Goal: Information Seeking & Learning: Learn about a topic

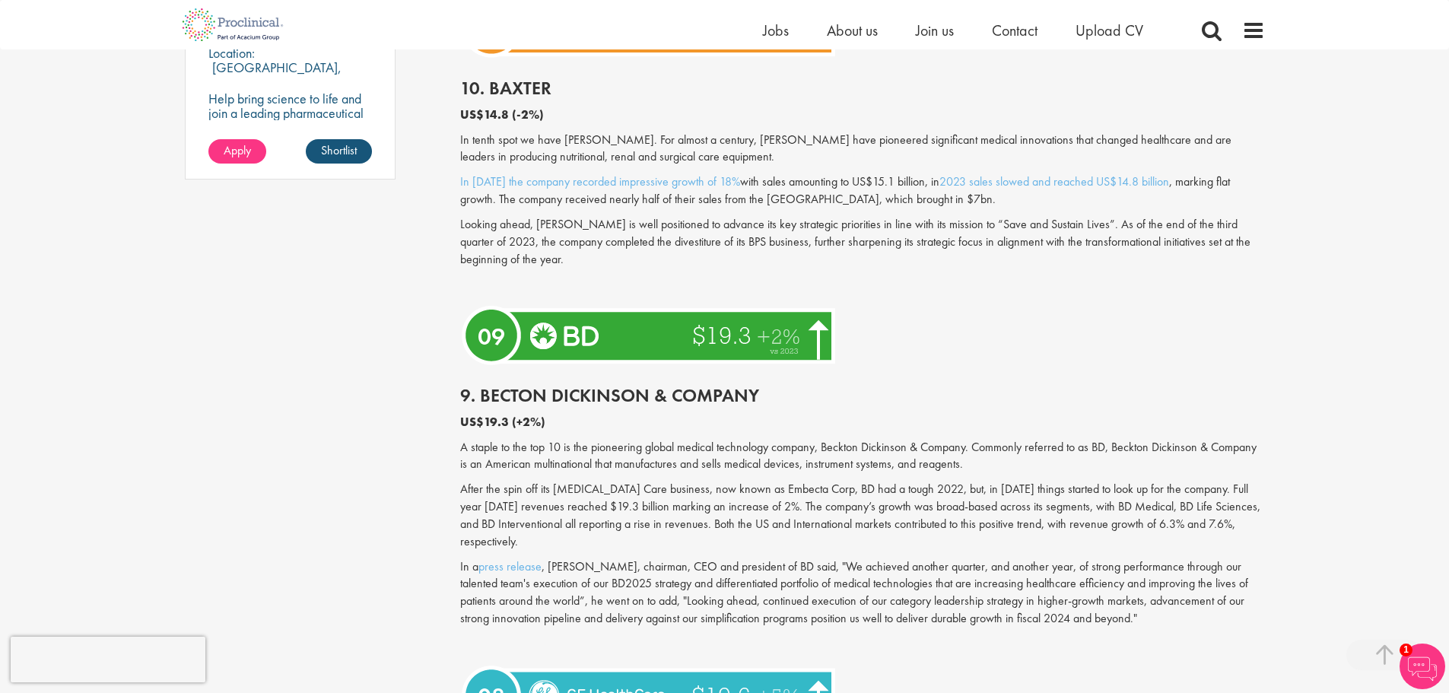
scroll to position [1293, 0]
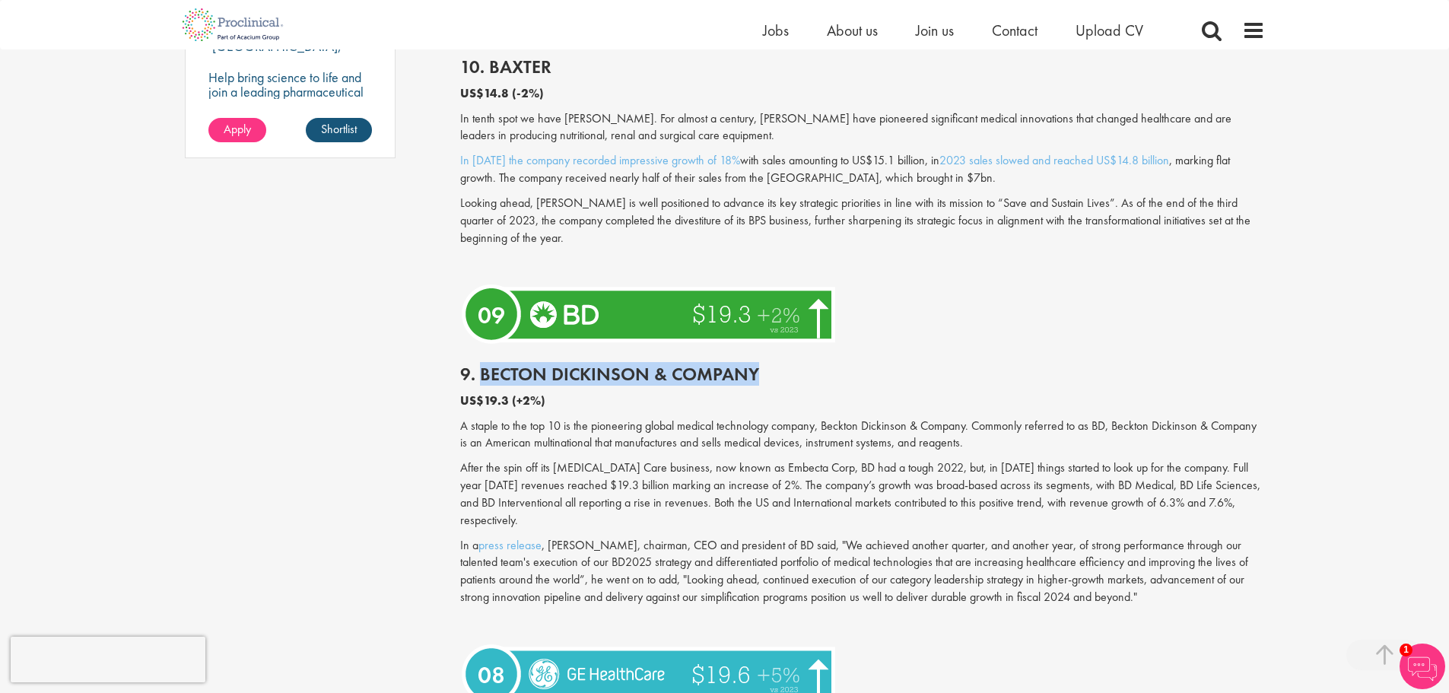
drag, startPoint x: 763, startPoint y: 376, endPoint x: 483, endPoint y: 367, distance: 280.0
click at [483, 367] on h2 "9. Becton Dickinson & Company" at bounding box center [862, 374] width 805 height 20
copy h2 "Becton [PERSON_NAME] & Company"
click at [642, 380] on h2 "9. Becton Dickinson & Company" at bounding box center [862, 374] width 805 height 20
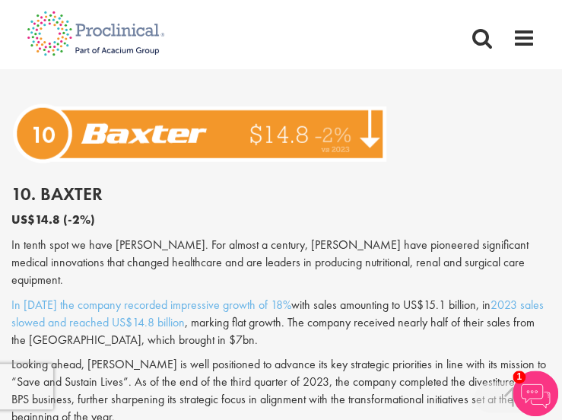
scroll to position [1076, 0]
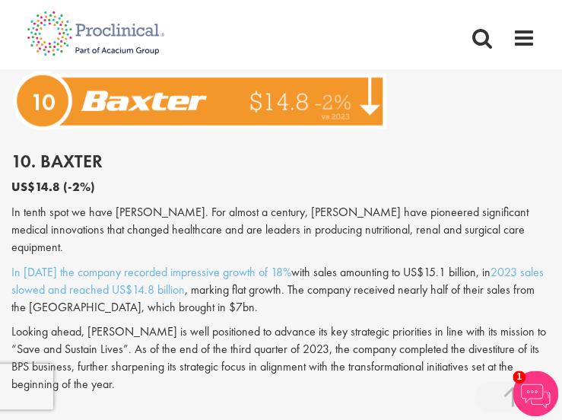
click at [301, 221] on p "In tenth spot we have [PERSON_NAME]. For almost a century, [PERSON_NAME] have p…" at bounding box center [280, 230] width 539 height 52
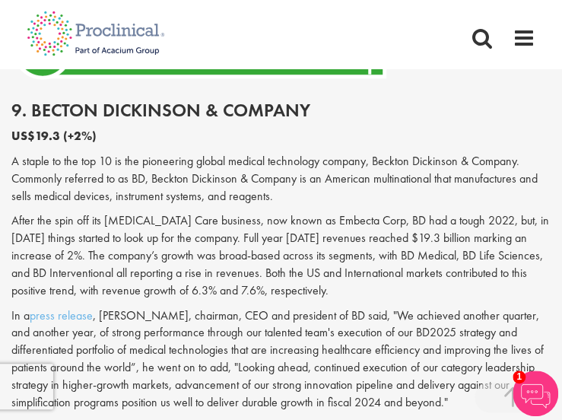
scroll to position [1456, 0]
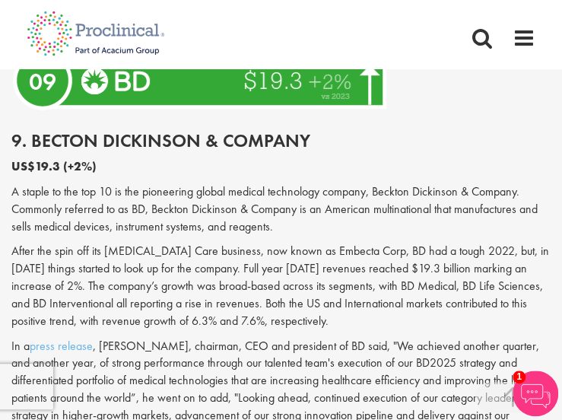
click at [231, 190] on p "A staple to the top 10 is the pioneering global medical technology company, Bec…" at bounding box center [280, 209] width 539 height 52
click at [186, 192] on p "A staple to the top 10 is the pioneering global medical technology company, Bec…" at bounding box center [280, 209] width 539 height 52
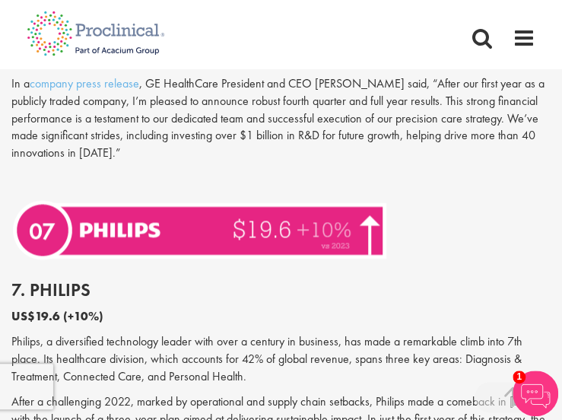
scroll to position [2369, 0]
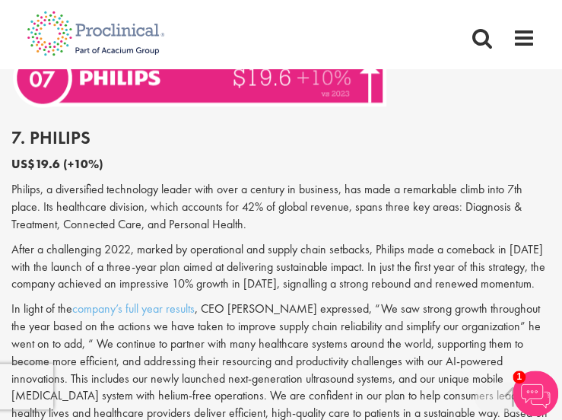
click at [219, 203] on p "Philips, a diversified technology leader with over a century in business, has m…" at bounding box center [280, 206] width 539 height 52
click at [253, 209] on p "Philips, a diversified technology leader with over a century in business, has m…" at bounding box center [280, 206] width 539 height 52
click at [260, 204] on p "Philips, a diversified technology leader with over a century in business, has m…" at bounding box center [280, 206] width 539 height 52
click at [140, 248] on p "After a challenging 2022, marked by operational and supply chain setbacks, Phil…" at bounding box center [280, 266] width 539 height 52
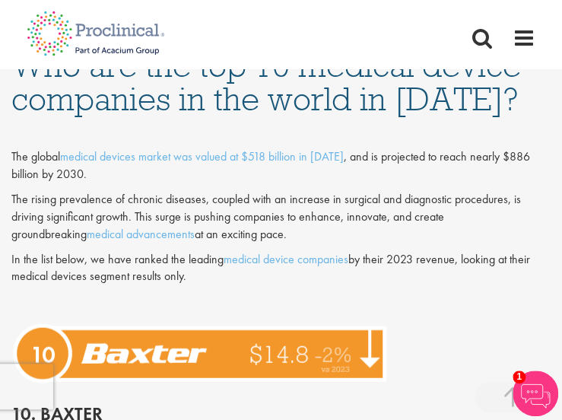
scroll to position [847, 0]
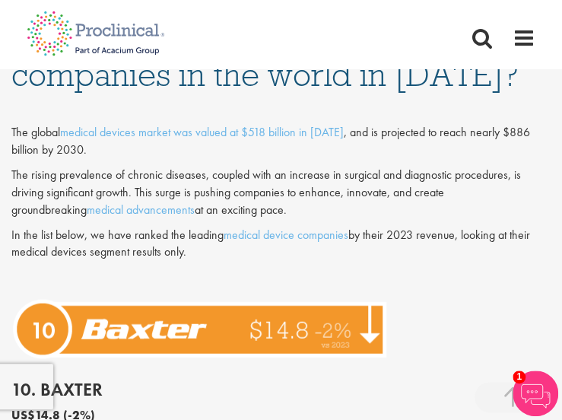
click at [243, 187] on p "The rising prevalence of chronic diseases, coupled with an increase in surgical…" at bounding box center [280, 193] width 539 height 52
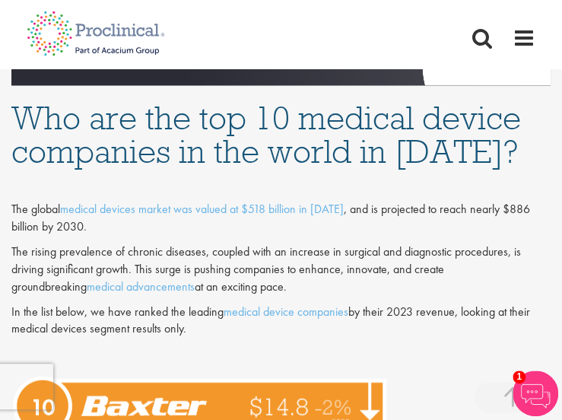
click at [145, 262] on p "The rising prevalence of chronic diseases, coupled with an increase in surgical…" at bounding box center [280, 269] width 539 height 52
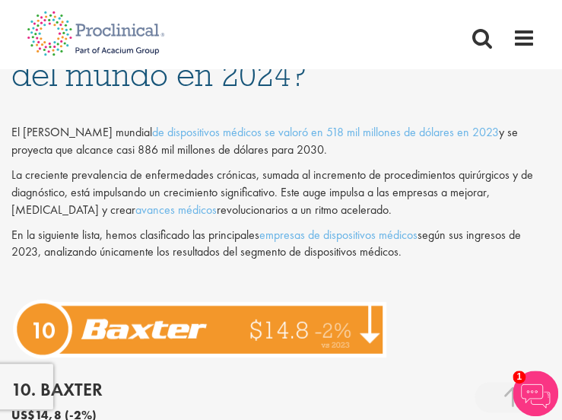
scroll to position [890, 0]
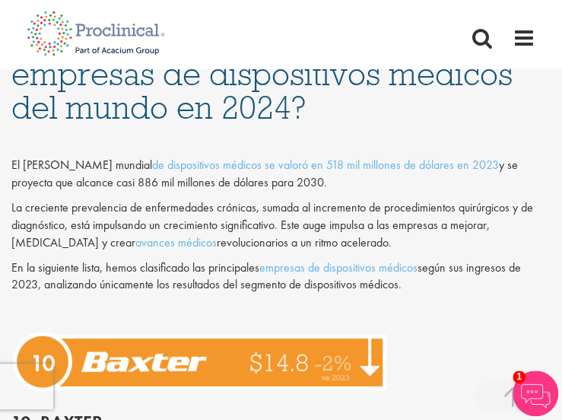
click at [87, 217] on font "La creciente prevalencia de enfermedades crónicas, sumada al incremento de proc…" at bounding box center [272, 224] width 522 height 51
click at [317, 218] on font "La creciente prevalencia de enfermedades crónicas, sumada al incremento de proc…" at bounding box center [272, 224] width 522 height 51
click at [351, 213] on font "La creciente prevalencia de enfermedades crónicas, sumada al incremento de proc…" at bounding box center [272, 224] width 522 height 51
click at [389, 217] on font "La creciente prevalencia de enfermedades crónicas, sumada al incremento de proc…" at bounding box center [272, 224] width 522 height 51
click at [464, 218] on font "La creciente prevalencia de enfermedades crónicas, sumada al incremento de proc…" at bounding box center [272, 224] width 522 height 51
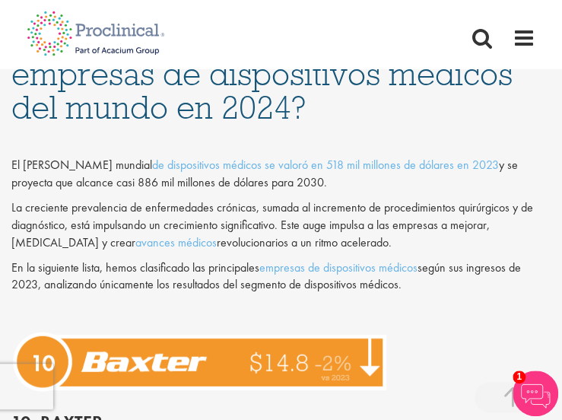
click at [98, 225] on font "La creciente prevalencia de enfermedades crónicas, sumada al incremento de proc…" at bounding box center [272, 224] width 522 height 51
click at [103, 227] on font "La creciente prevalencia de enfermedades crónicas, sumada al incremento de proc…" at bounding box center [272, 224] width 522 height 51
click at [114, 223] on font "La creciente prevalencia de enfermedades crónicas, sumada al incremento de proc…" at bounding box center [272, 224] width 522 height 51
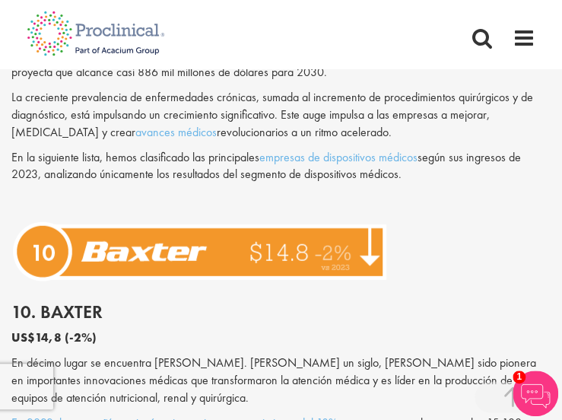
scroll to position [966, 0]
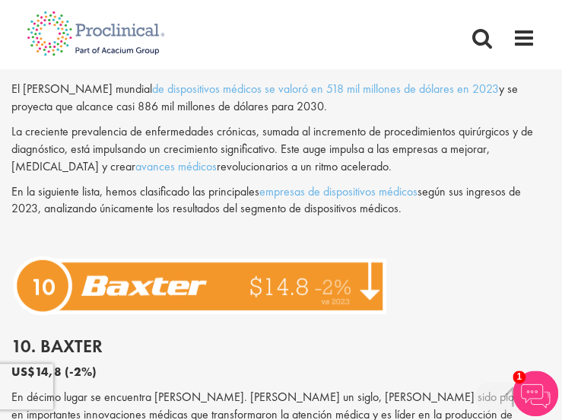
click at [113, 143] on font "La creciente prevalencia de enfermedades crónicas, sumada al incremento de proc…" at bounding box center [272, 148] width 522 height 51
click at [407, 167] on p "La creciente prevalencia de enfermedades crónicas, sumada al incremento de proc…" at bounding box center [280, 149] width 539 height 52
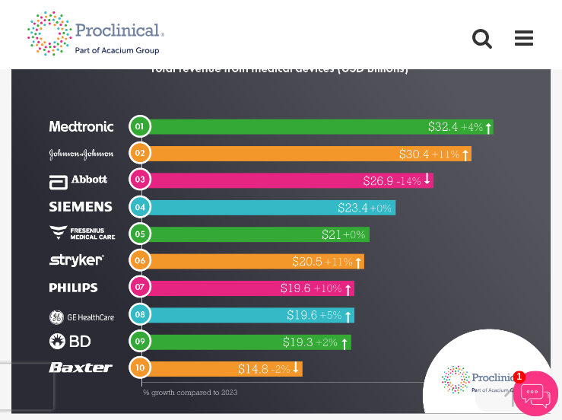
scroll to position [510, 0]
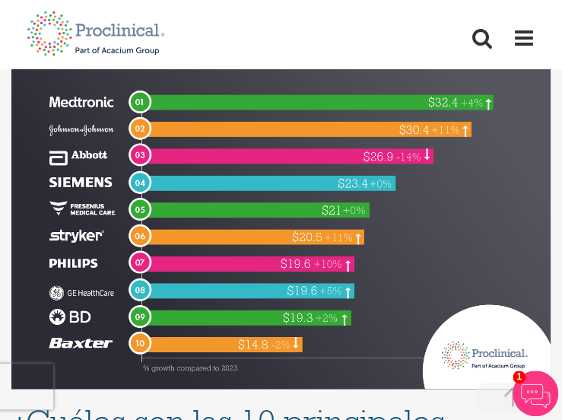
click at [415, 136] on img at bounding box center [280, 164] width 539 height 450
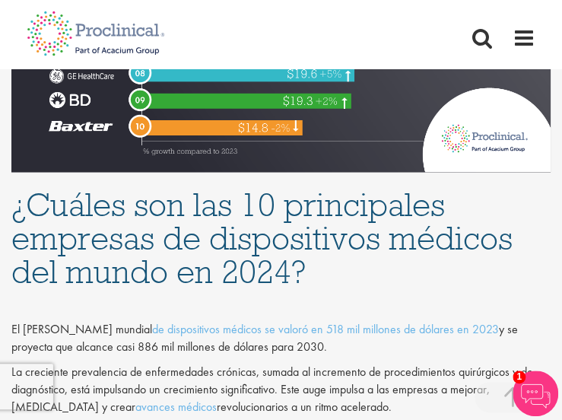
scroll to position [738, 0]
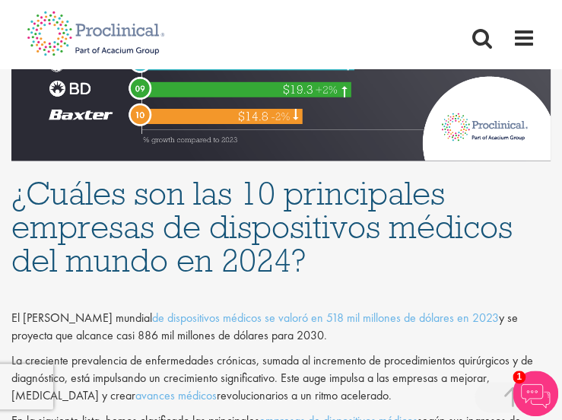
click at [148, 274] on font "¿Cuáles son las 10 principales empresas de dispositivos médicos del mundo en 20…" at bounding box center [261, 226] width 501 height 108
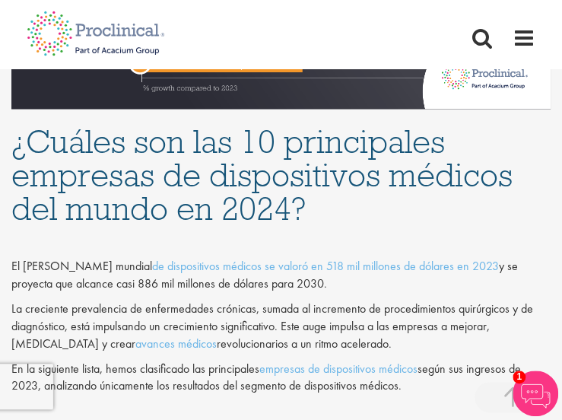
scroll to position [814, 0]
